Goal: Navigation & Orientation: Find specific page/section

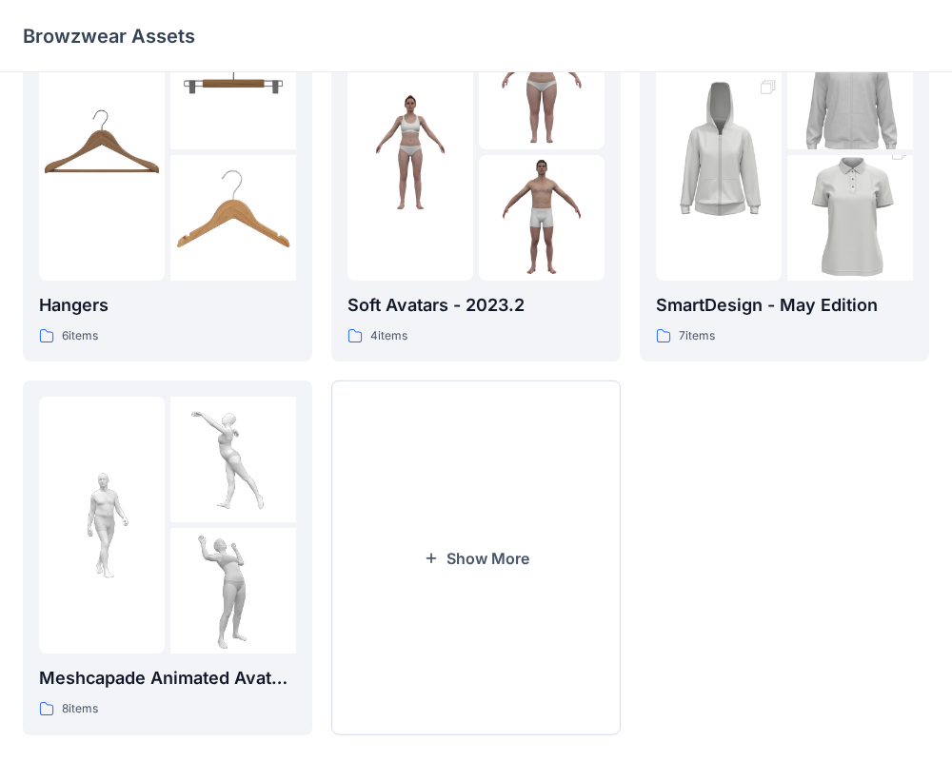
scroll to position [488, 0]
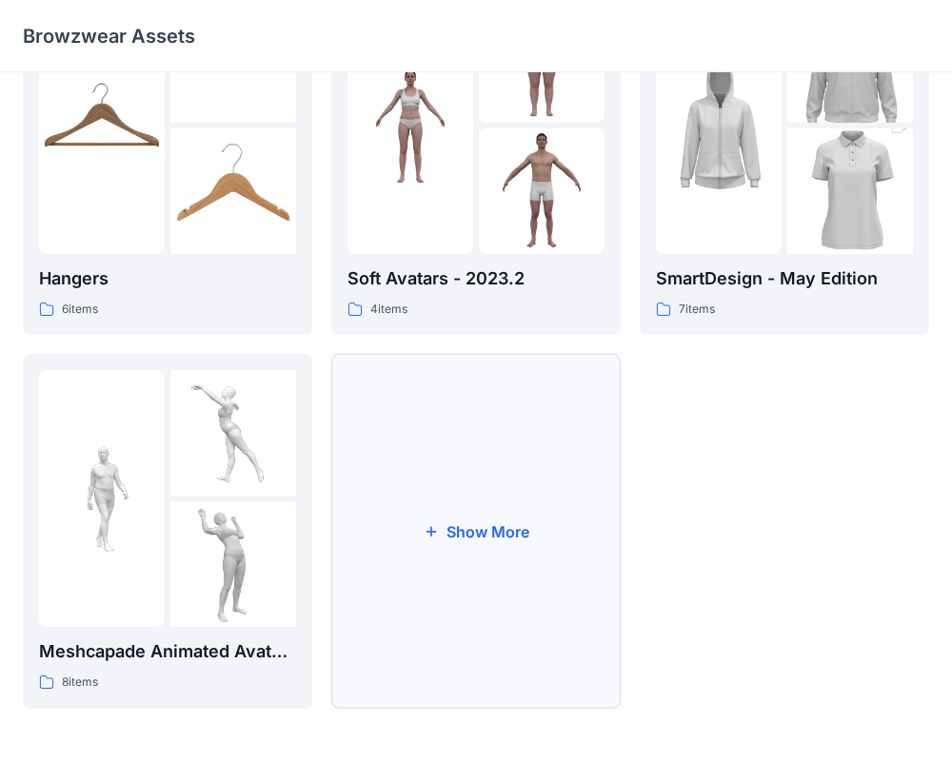
click at [493, 543] on button "Show More" at bounding box center [475, 531] width 289 height 355
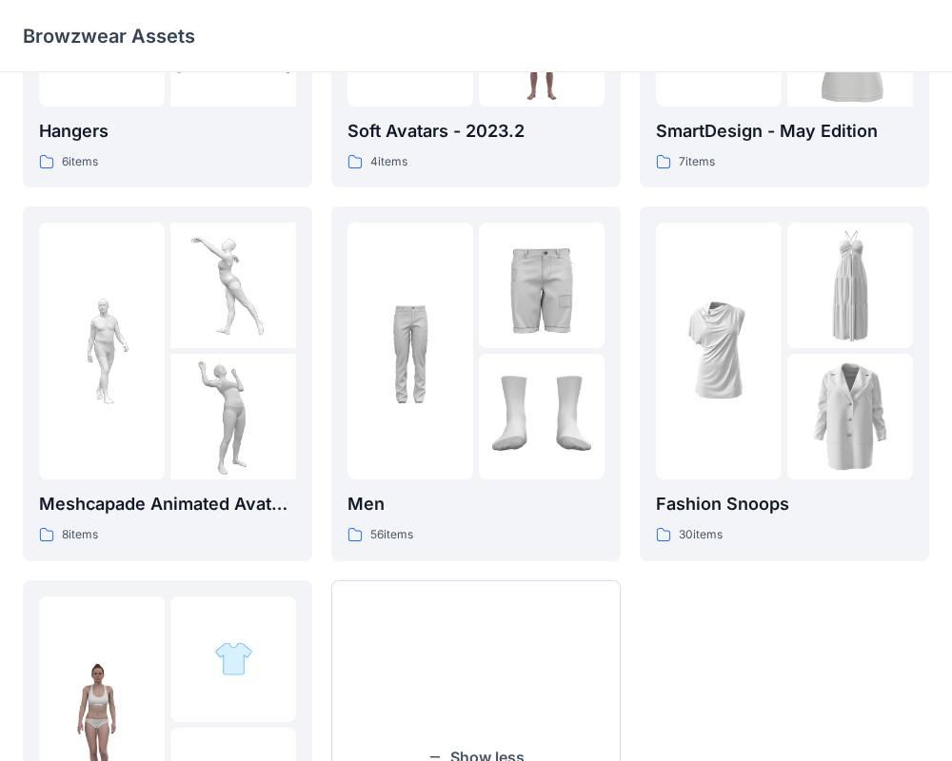
scroll to position [603, 0]
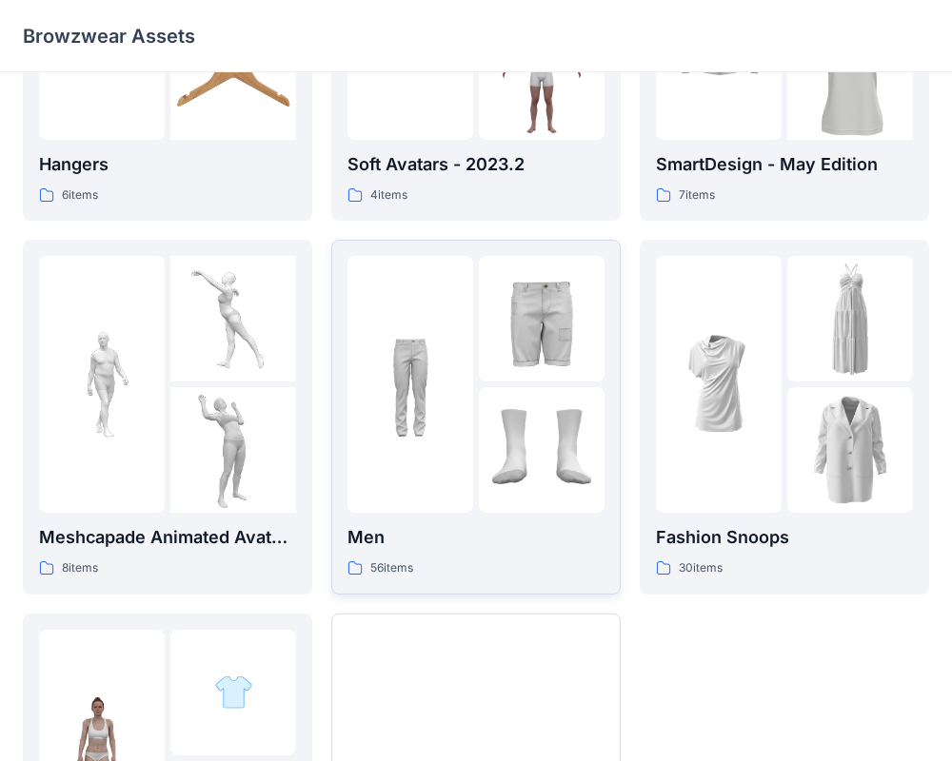
click at [425, 327] on img at bounding box center [410, 385] width 126 height 126
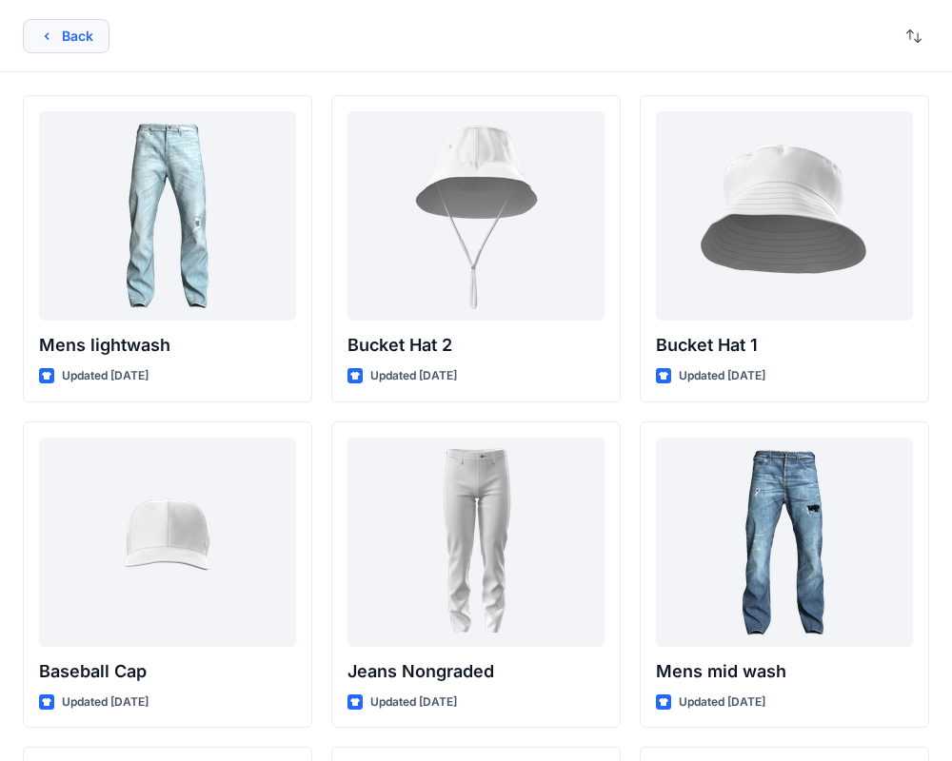
click at [59, 43] on button "Back" at bounding box center [66, 36] width 87 height 34
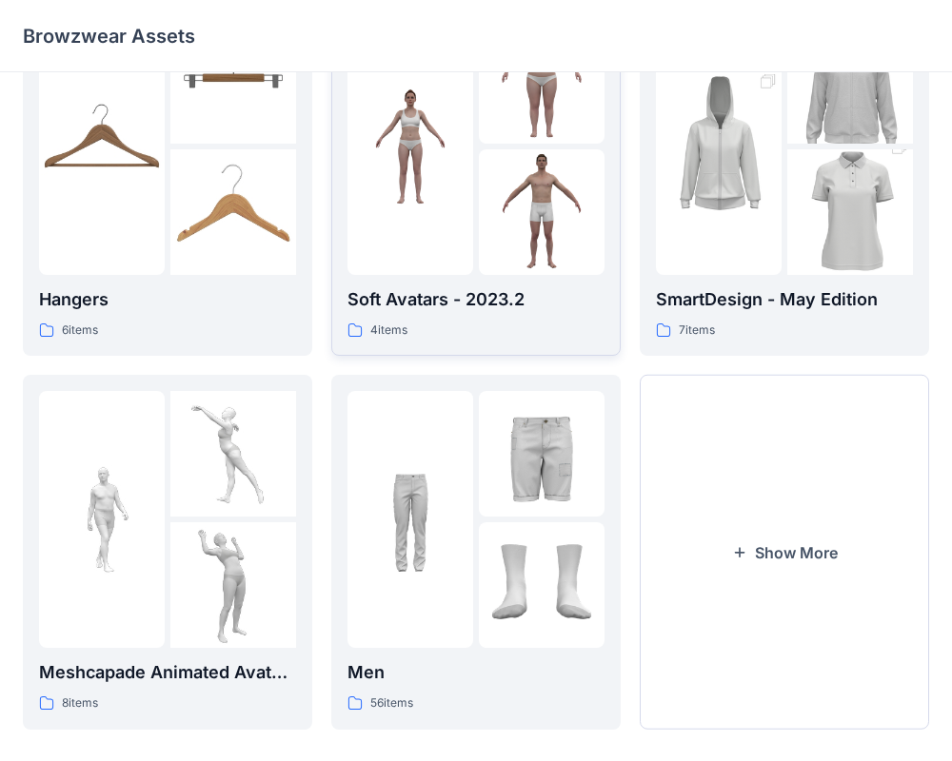
scroll to position [469, 0]
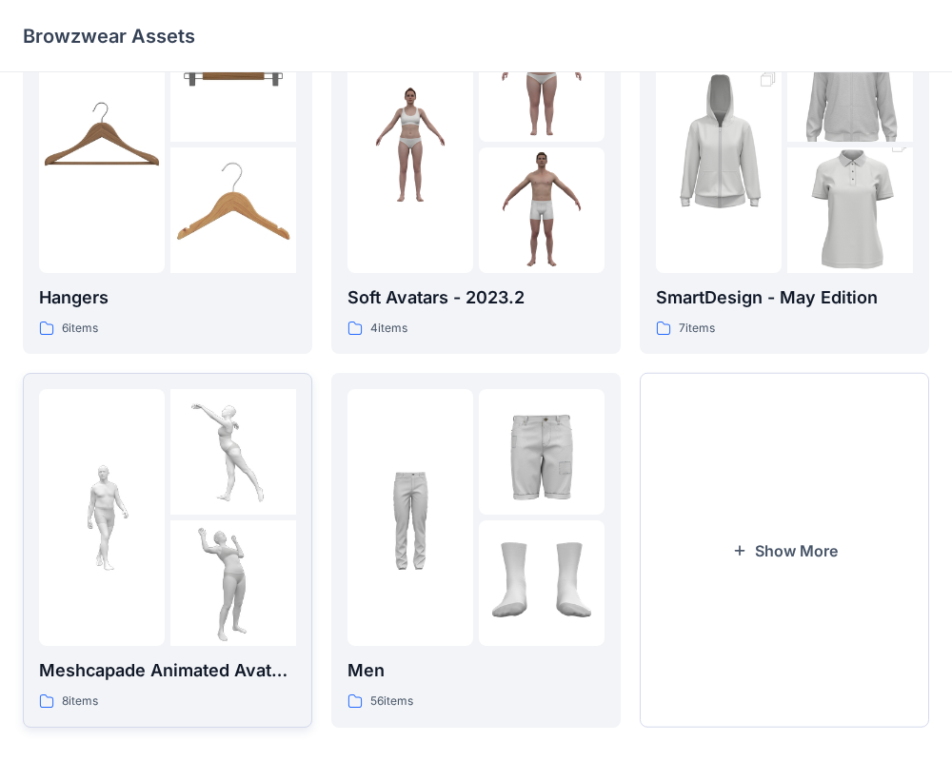
click at [170, 473] on img at bounding box center [233, 452] width 126 height 126
